Goal: Information Seeking & Learning: Check status

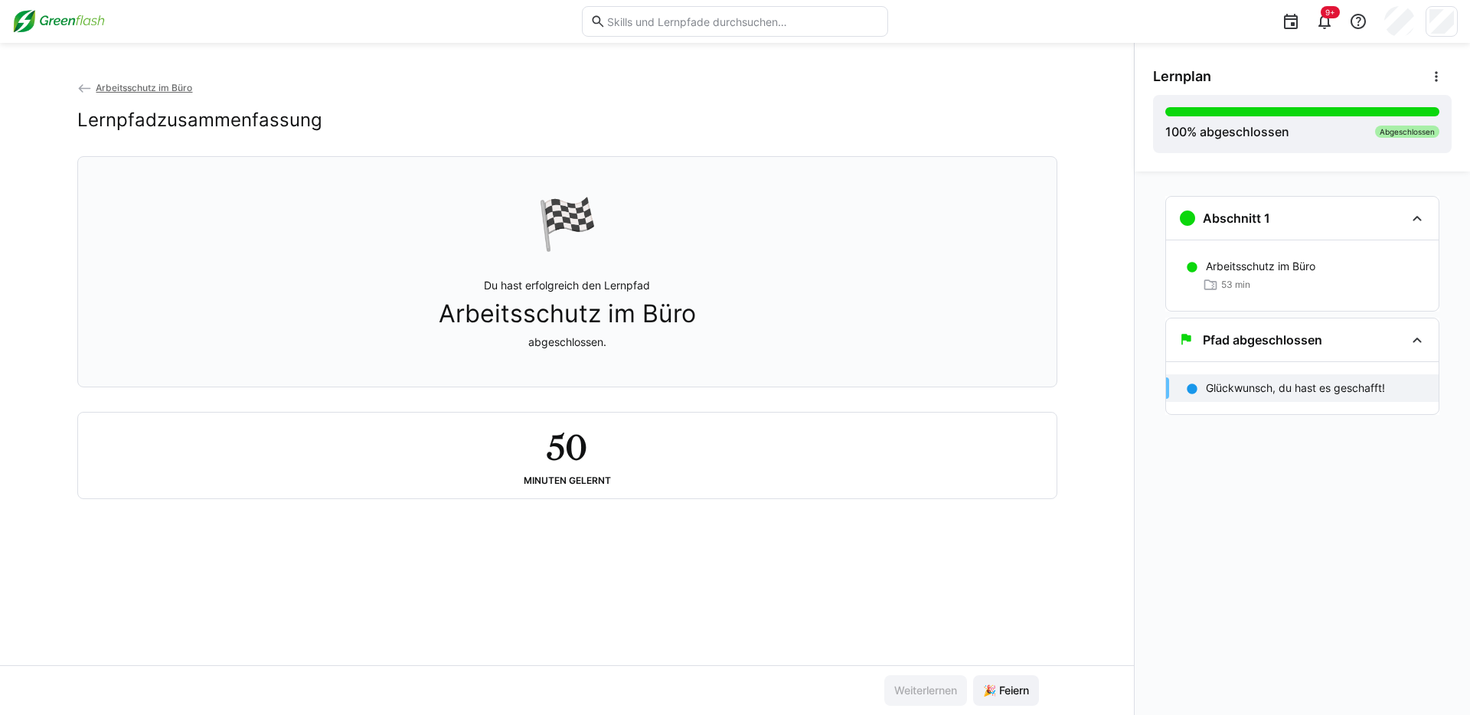
click at [715, 512] on div "Arbeitsschutz im Büro Lernpfadzusammenfassung 🏁 Du hast erfolgreich den Lernpfa…" at bounding box center [567, 373] width 1134 height 586
click at [1013, 610] on span "🎉 Feiern" at bounding box center [1006, 690] width 66 height 31
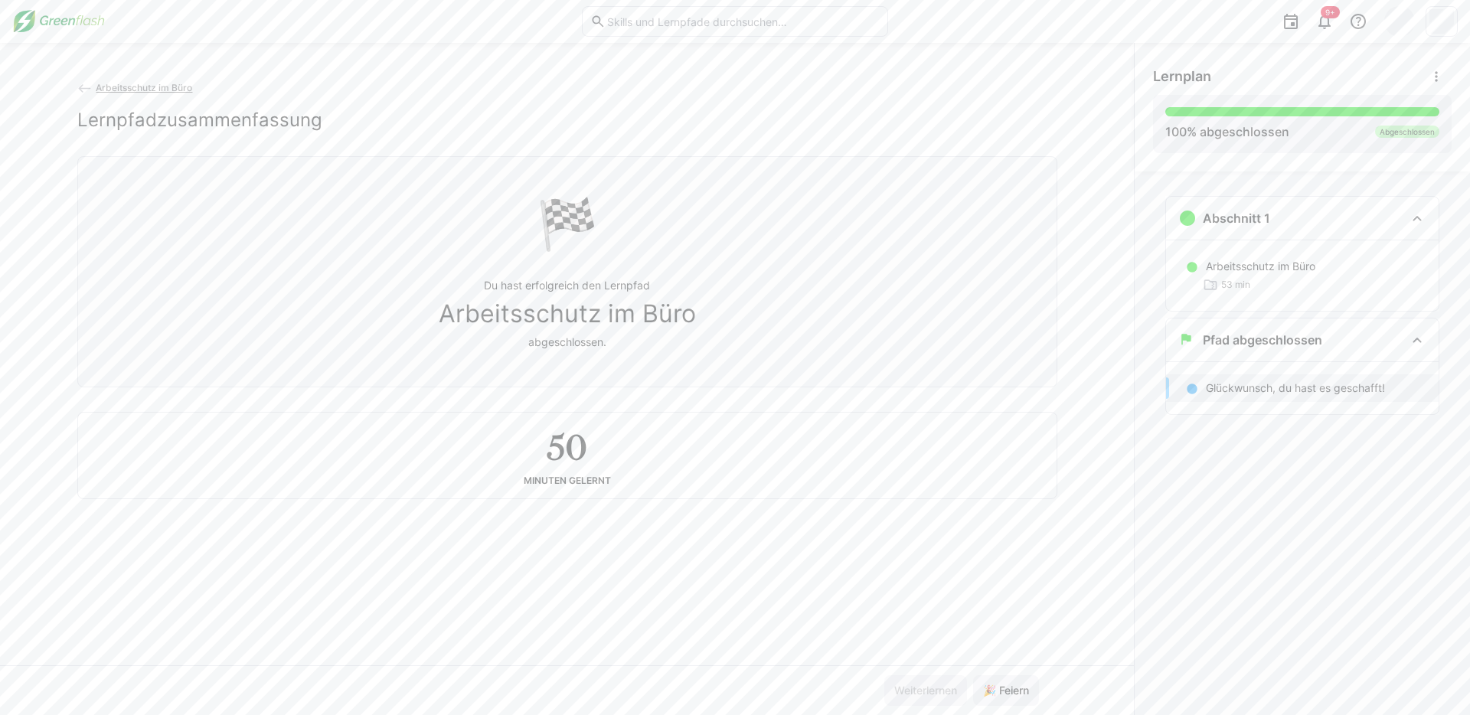
click at [117, 77] on div "Arbeitsschutz im Büro Lernpfadzusammenfassung 🏁 Du hast erfolgreich den Lernpfa…" at bounding box center [567, 379] width 1134 height 672
click at [124, 84] on span "Arbeitsschutz im Büro" at bounding box center [144, 87] width 96 height 11
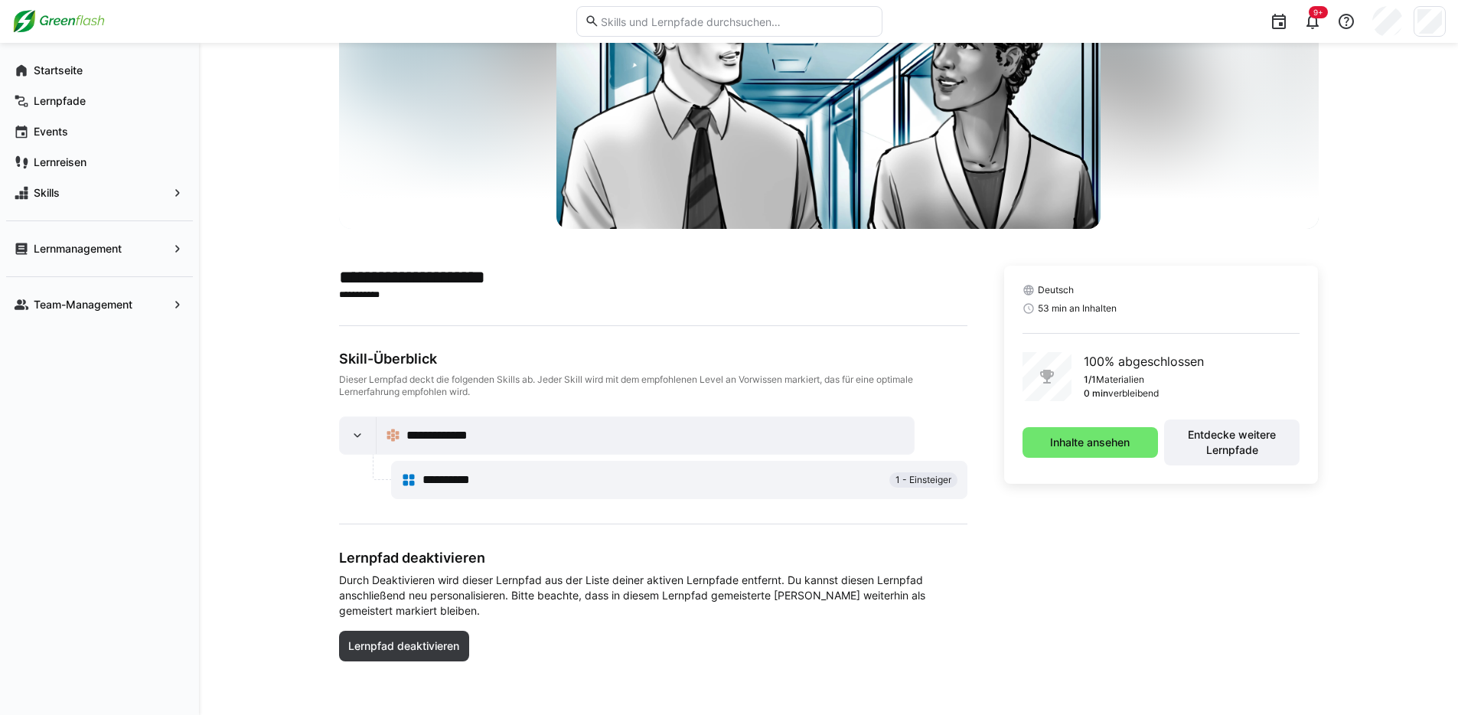
scroll to position [158, 0]
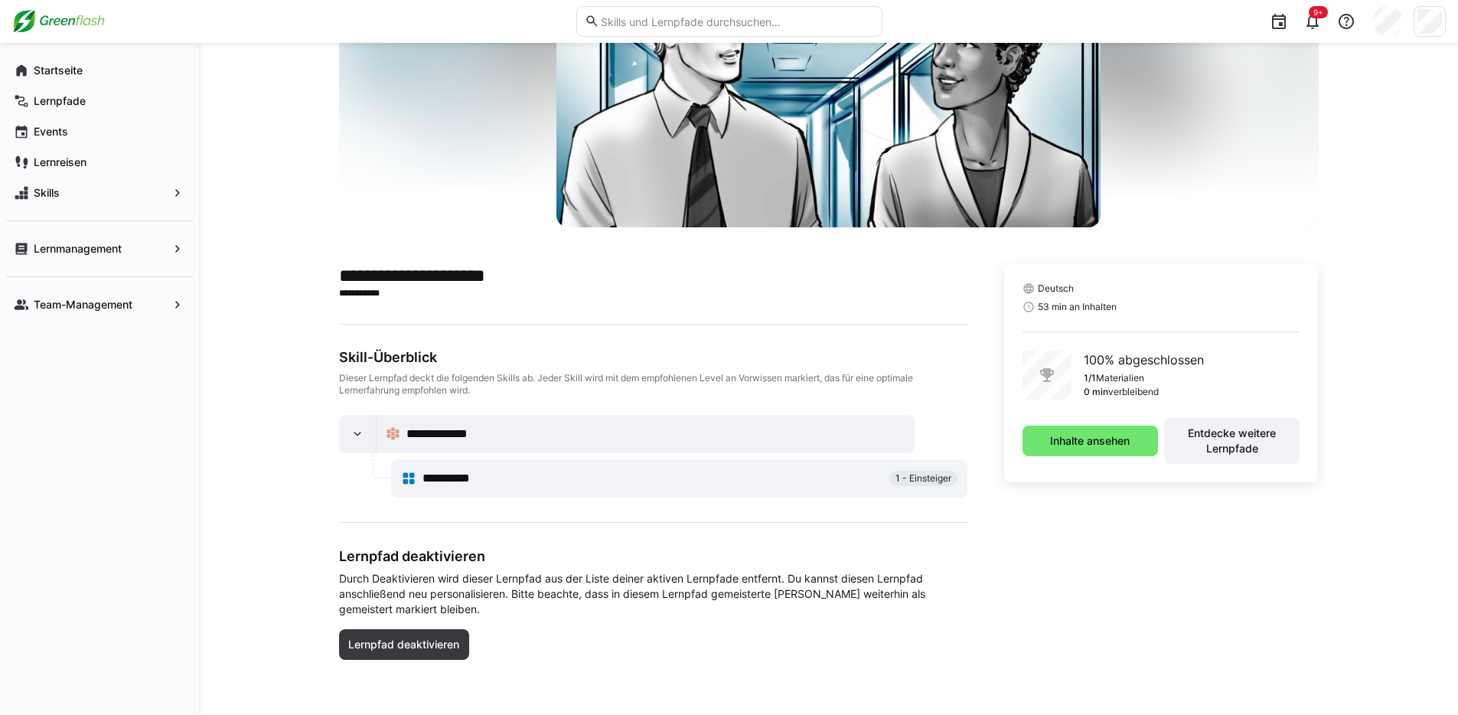
drag, startPoint x: 938, startPoint y: 478, endPoint x: 926, endPoint y: 477, distance: 12.3
click at [938, 478] on span "1 - Einsteiger" at bounding box center [924, 478] width 56 height 12
click at [101, 80] on div "Startseite" at bounding box center [99, 70] width 187 height 31
click at [0, 0] on app-navigation-label "Startseite" at bounding box center [0, 0] width 0 height 0
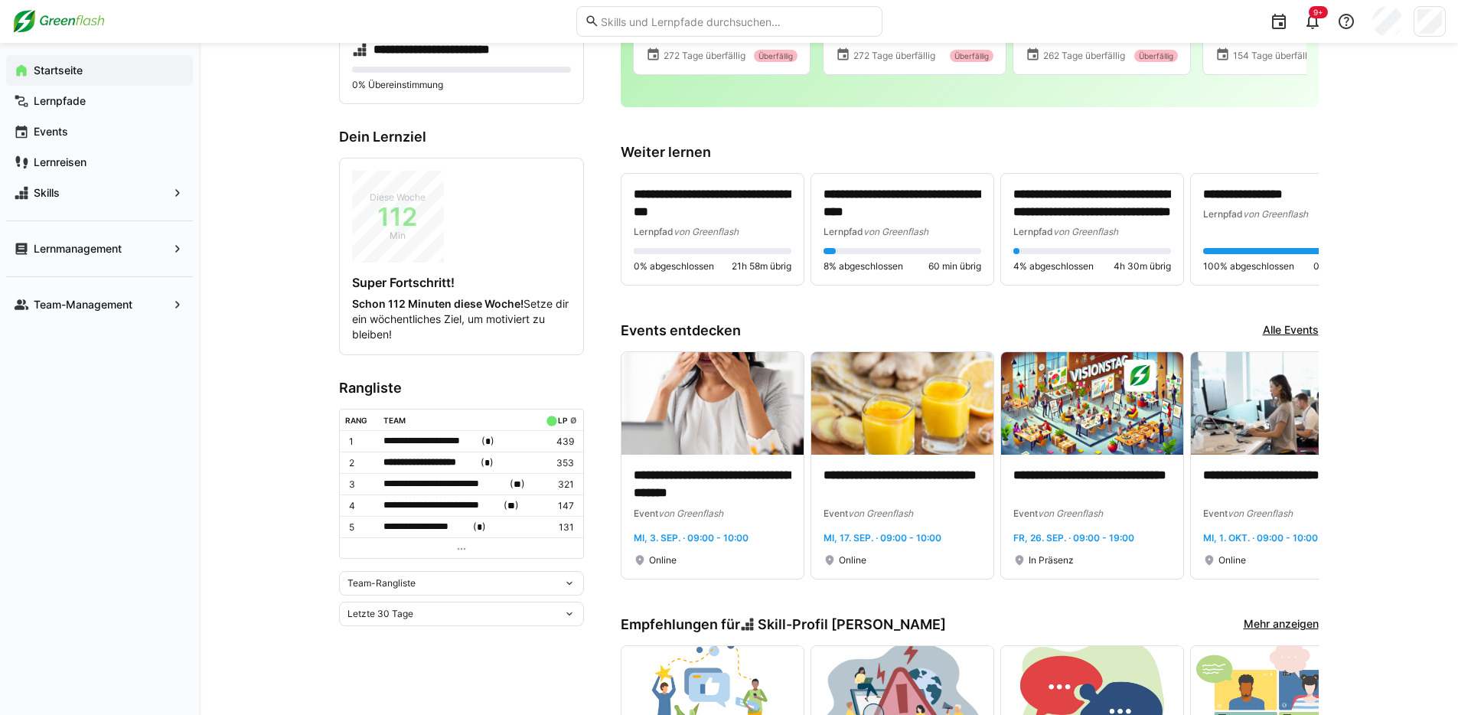
scroll to position [263, 0]
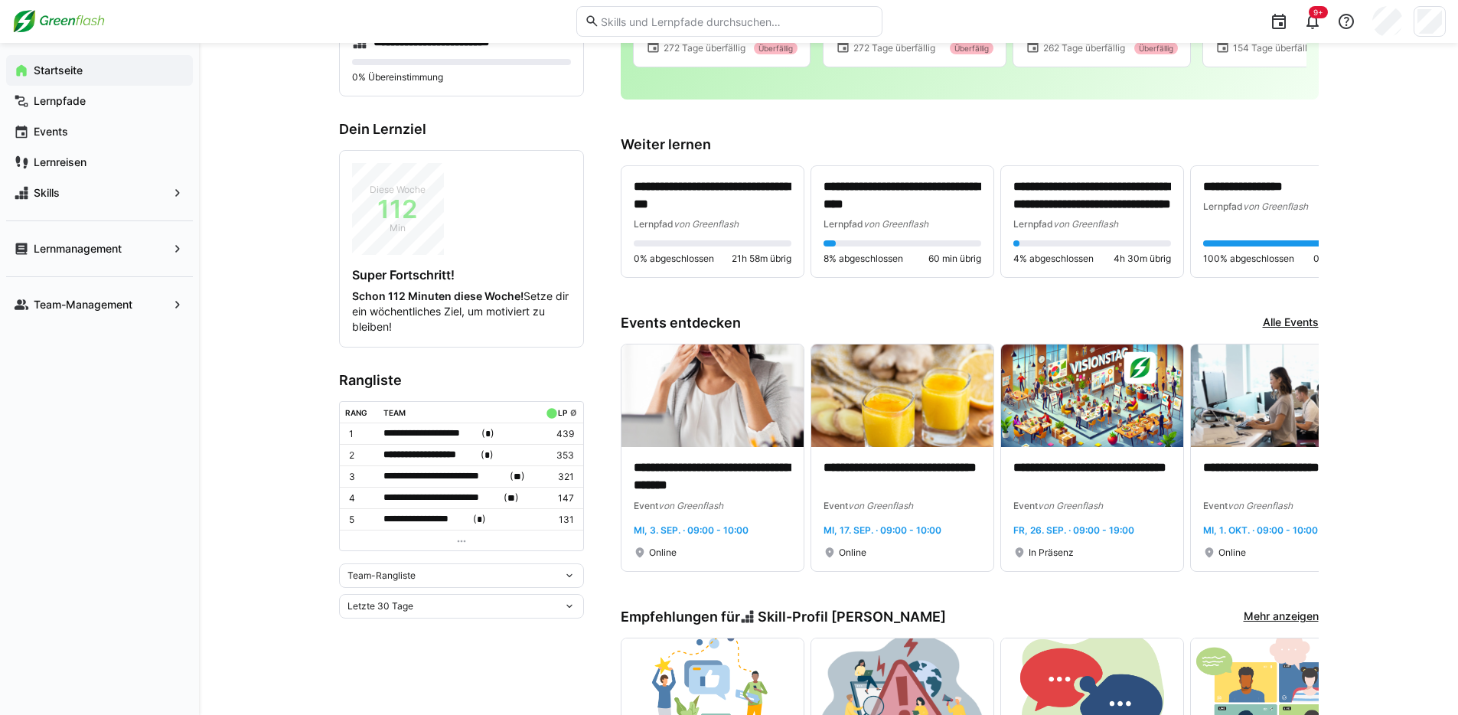
click at [506, 465] on td "**********" at bounding box center [457, 475] width 159 height 21
drag, startPoint x: 507, startPoint y: 455, endPoint x: 391, endPoint y: 452, distance: 115.6
click at [391, 452] on div "**********" at bounding box center [458, 455] width 148 height 16
click at [273, 414] on div at bounding box center [729, 357] width 1458 height 715
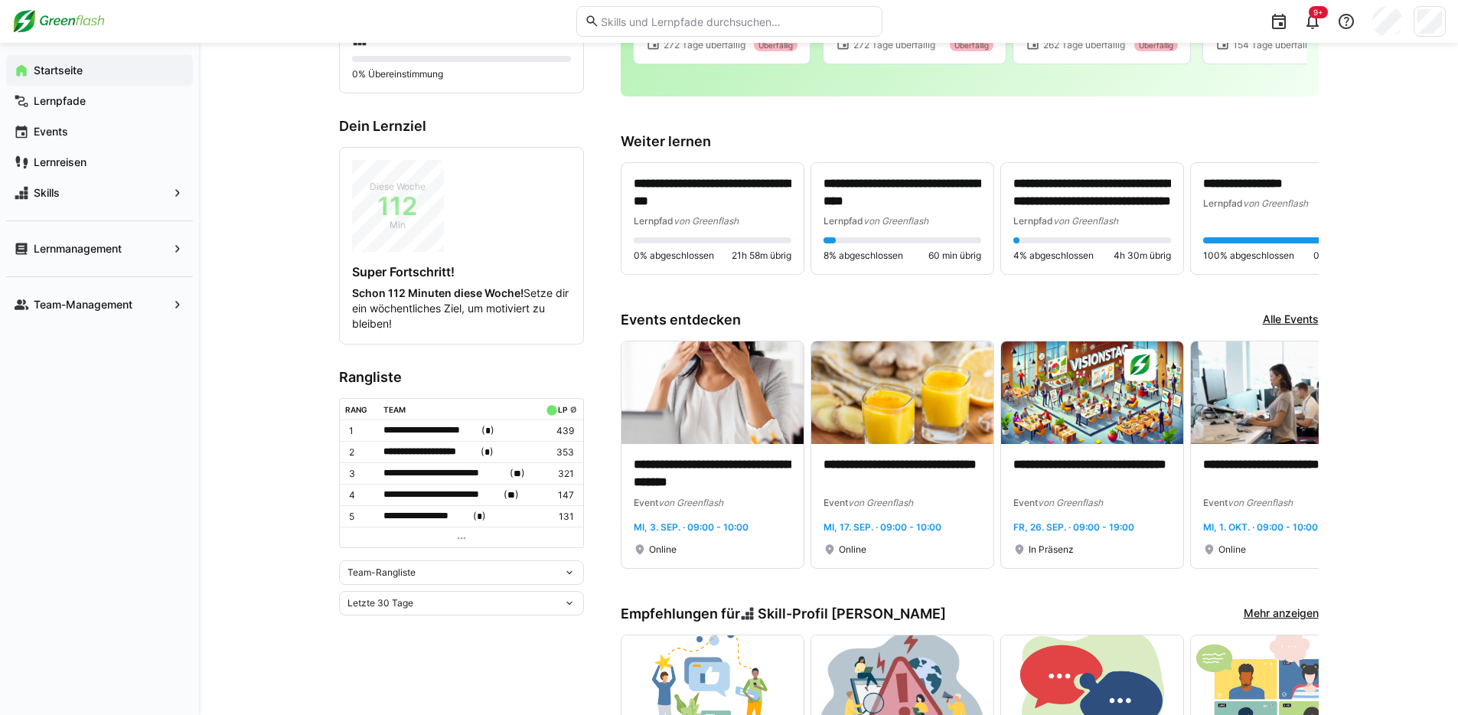
click at [460, 532] on eds-icon at bounding box center [461, 538] width 12 height 12
click at [460, 534] on eds-icon at bounding box center [461, 538] width 12 height 12
click at [435, 567] on div "Team-Rangliste" at bounding box center [456, 572] width 216 height 11
drag, startPoint x: 273, startPoint y: 525, endPoint x: 299, endPoint y: 534, distance: 28.1
click at [273, 525] on div "**********" at bounding box center [828, 655] width 1259 height 1758
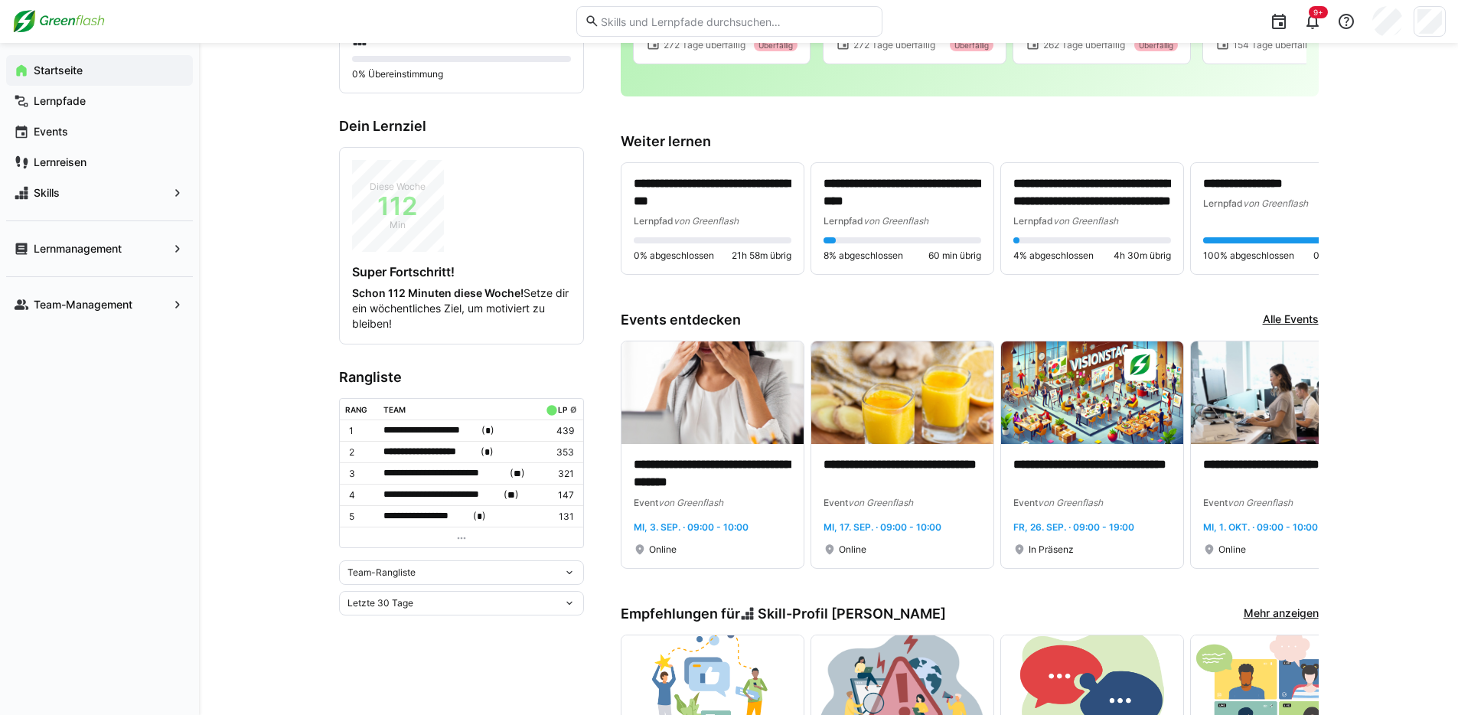
click at [453, 567] on div "Team-Rangliste" at bounding box center [456, 572] width 216 height 11
click at [423, 617] on span "Individuelle Rangliste" at bounding box center [461, 625] width 245 height 24
click at [547, 590] on div "Letzte 30 Tage" at bounding box center [461, 598] width 245 height 24
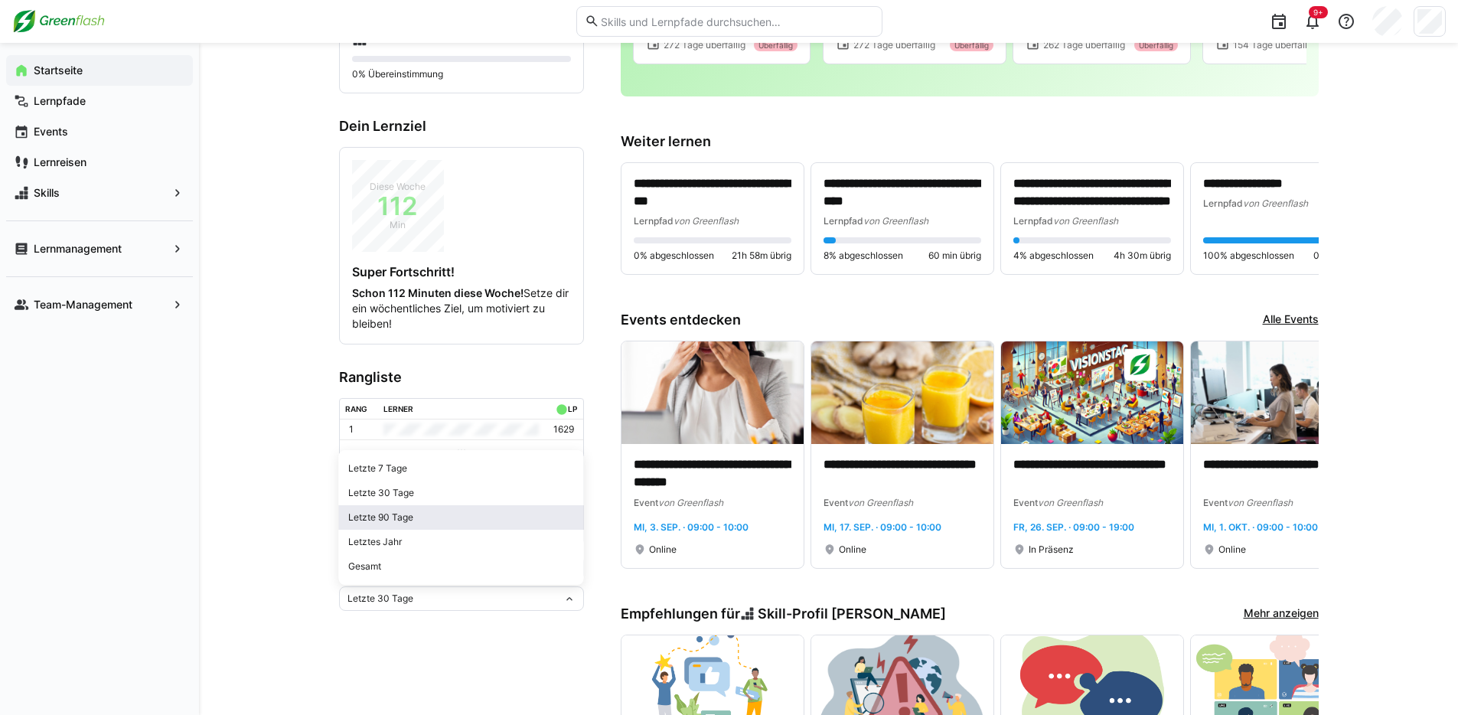
click at [445, 518] on div "Letzte 90 Tage" at bounding box center [461, 517] width 227 height 12
click at [463, 563] on div "Individuelle Rangliste" at bounding box center [456, 568] width 216 height 11
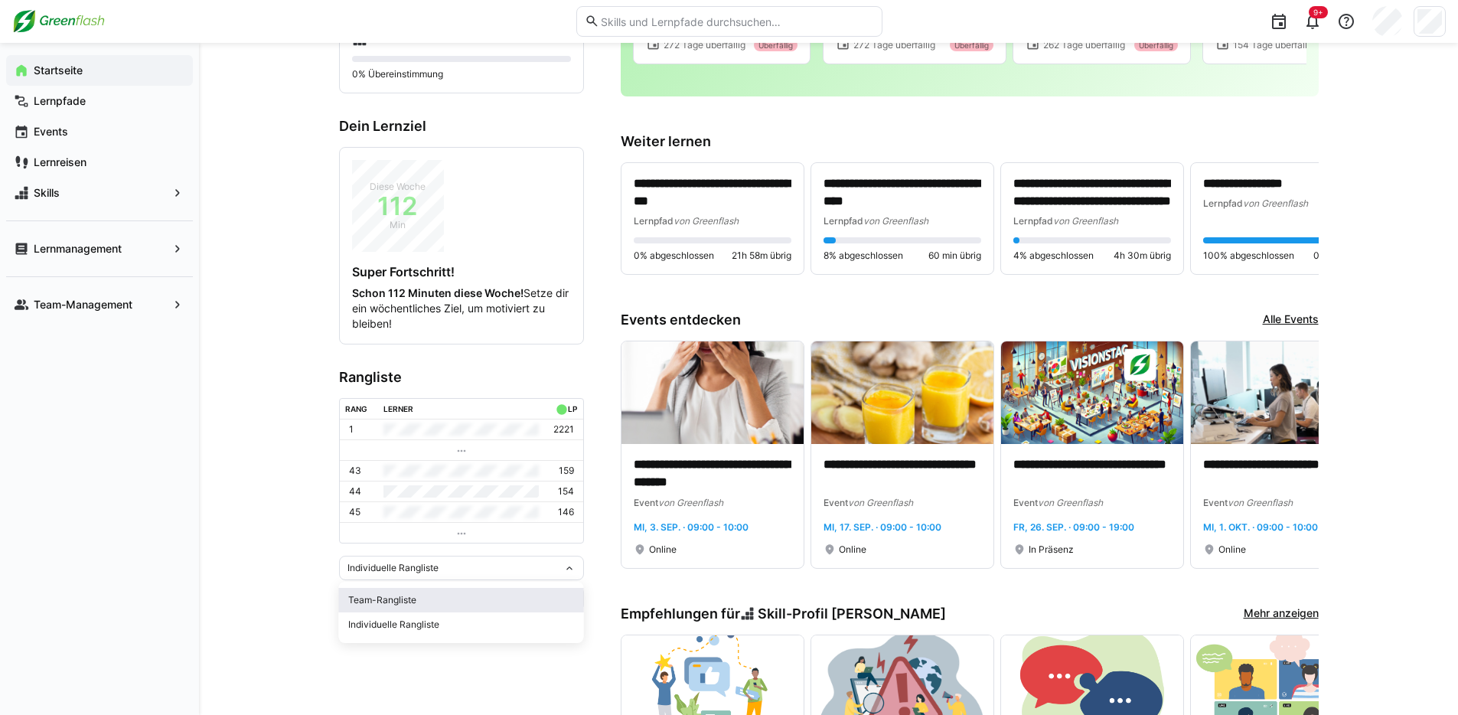
click at [418, 594] on div "Team-Rangliste" at bounding box center [461, 600] width 227 height 12
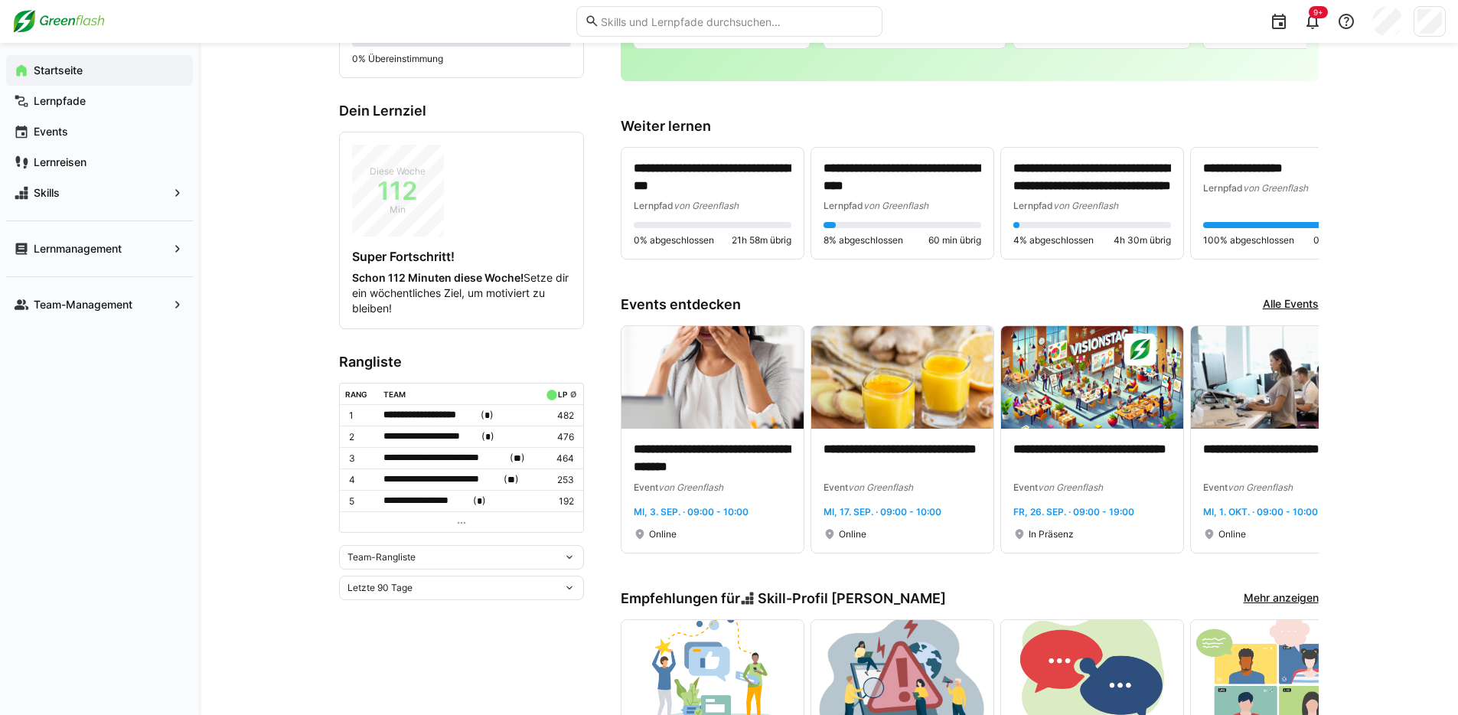
scroll to position [284, 0]
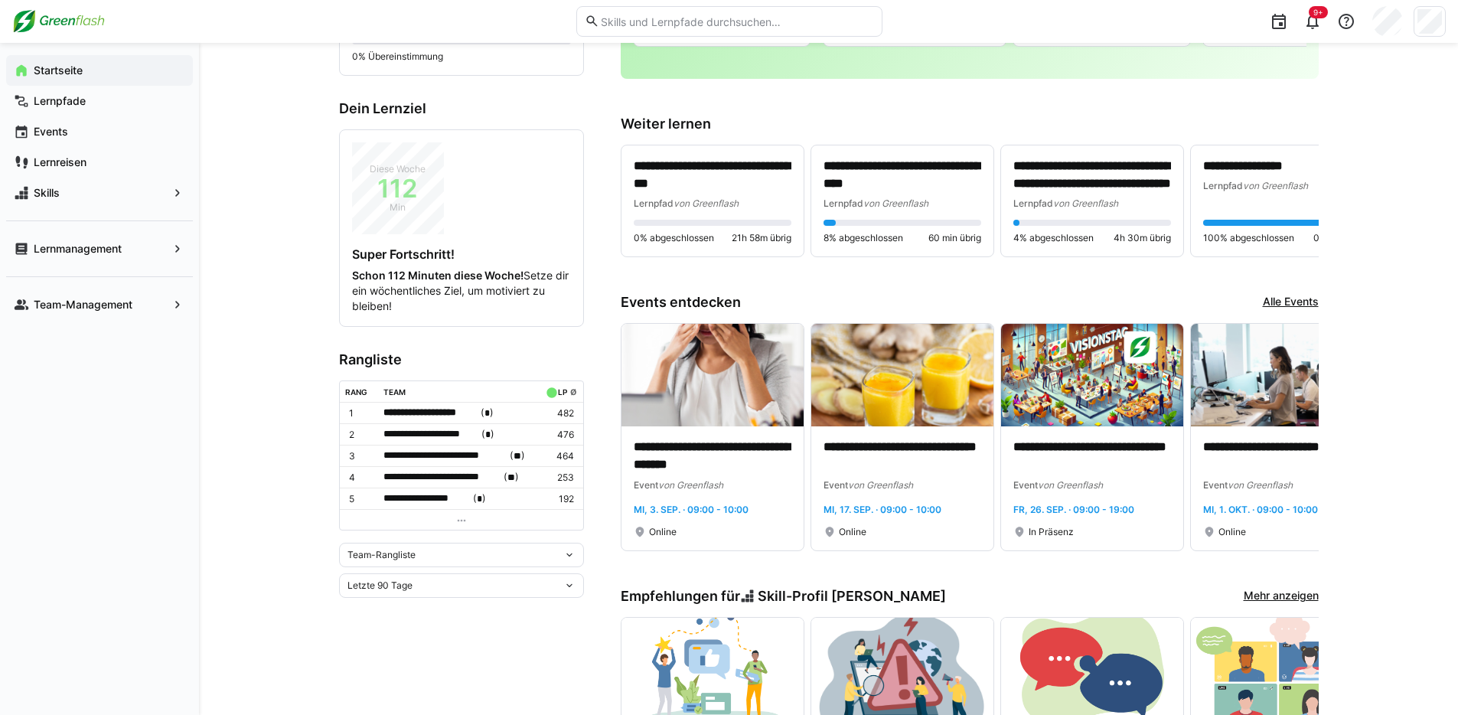
click at [463, 517] on eds-icon at bounding box center [461, 520] width 12 height 12
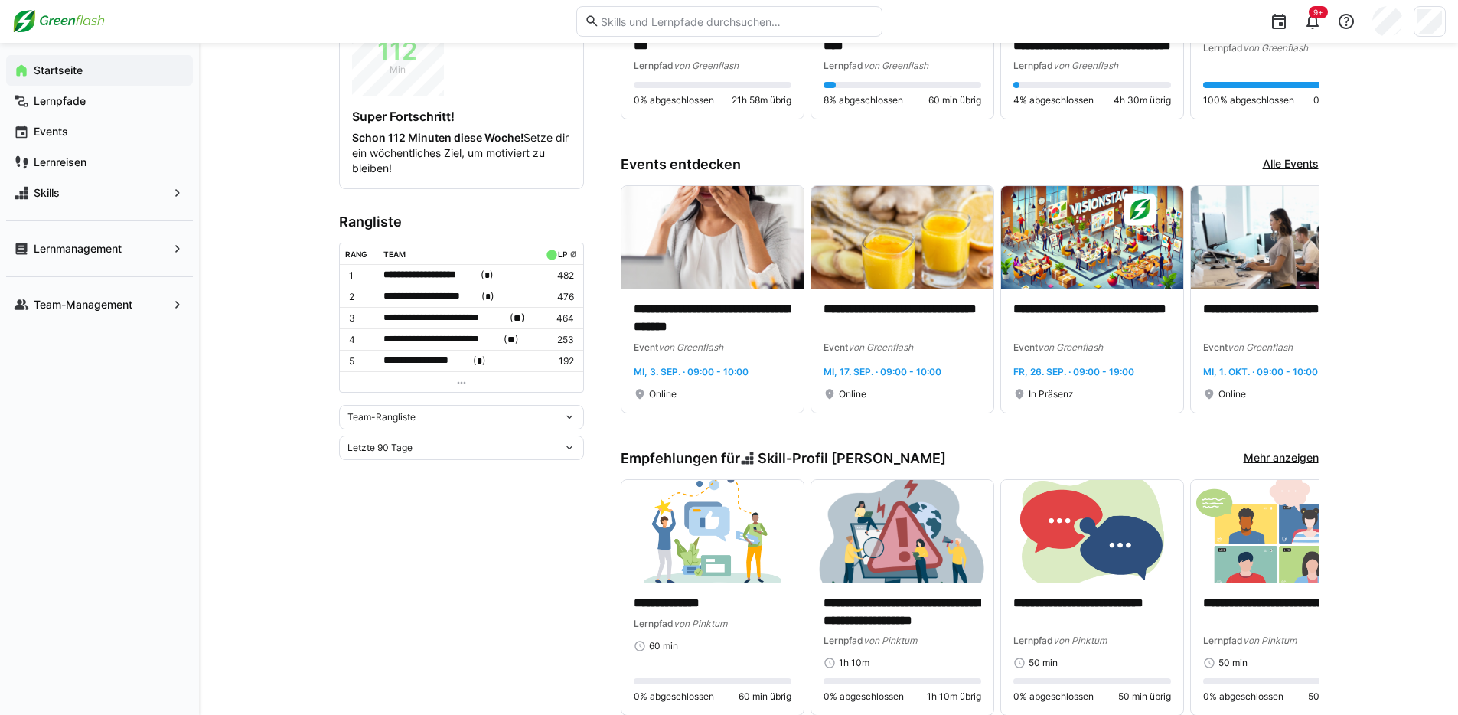
scroll to position [671, 0]
